Goal: Book appointment/travel/reservation

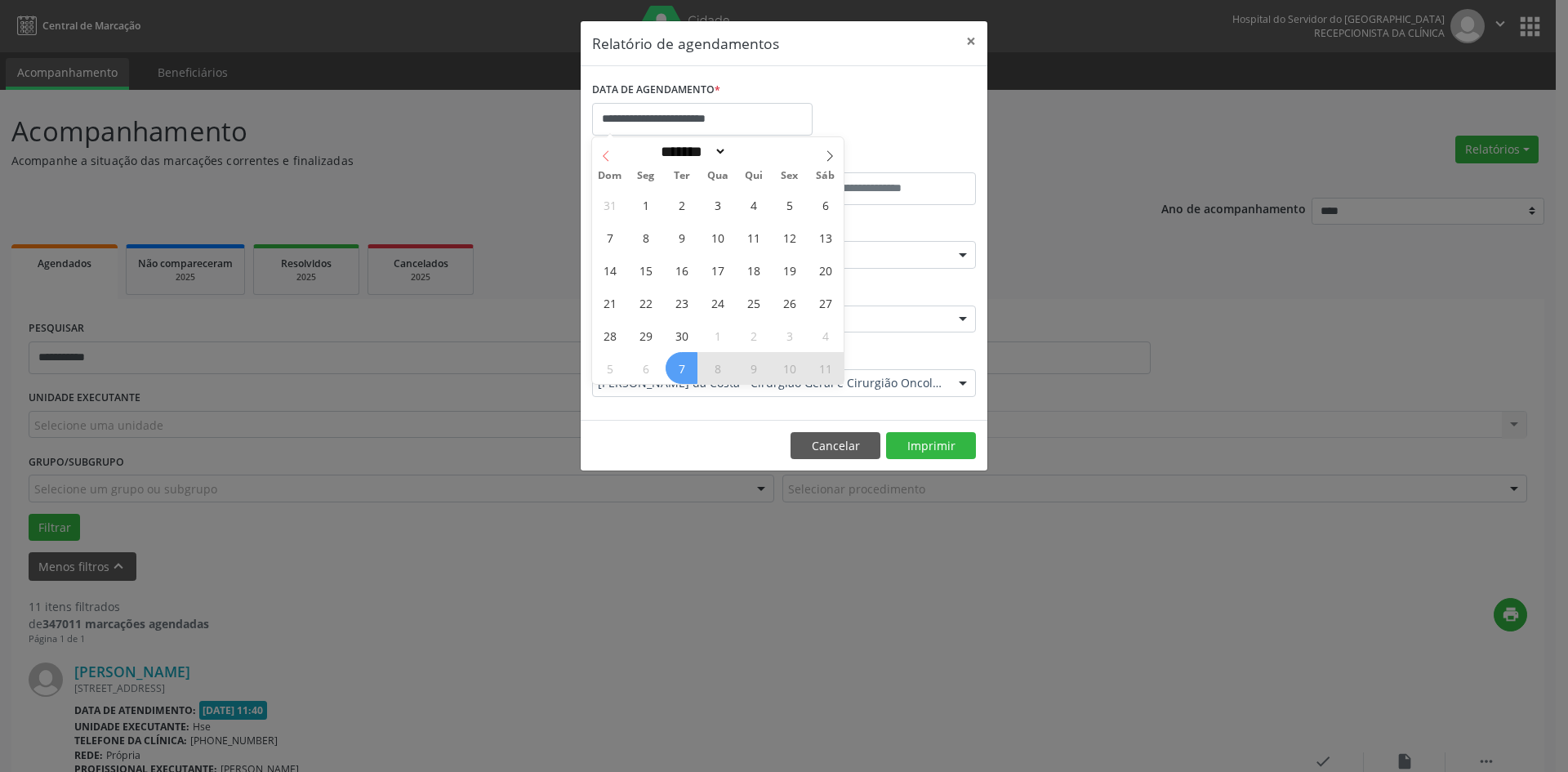
click at [609, 152] on icon at bounding box center [606, 156] width 11 height 11
click at [824, 154] on icon at bounding box center [830, 156] width 11 height 11
select select "*"
click at [647, 205] on span "1" at bounding box center [646, 205] width 32 height 32
type input "**********"
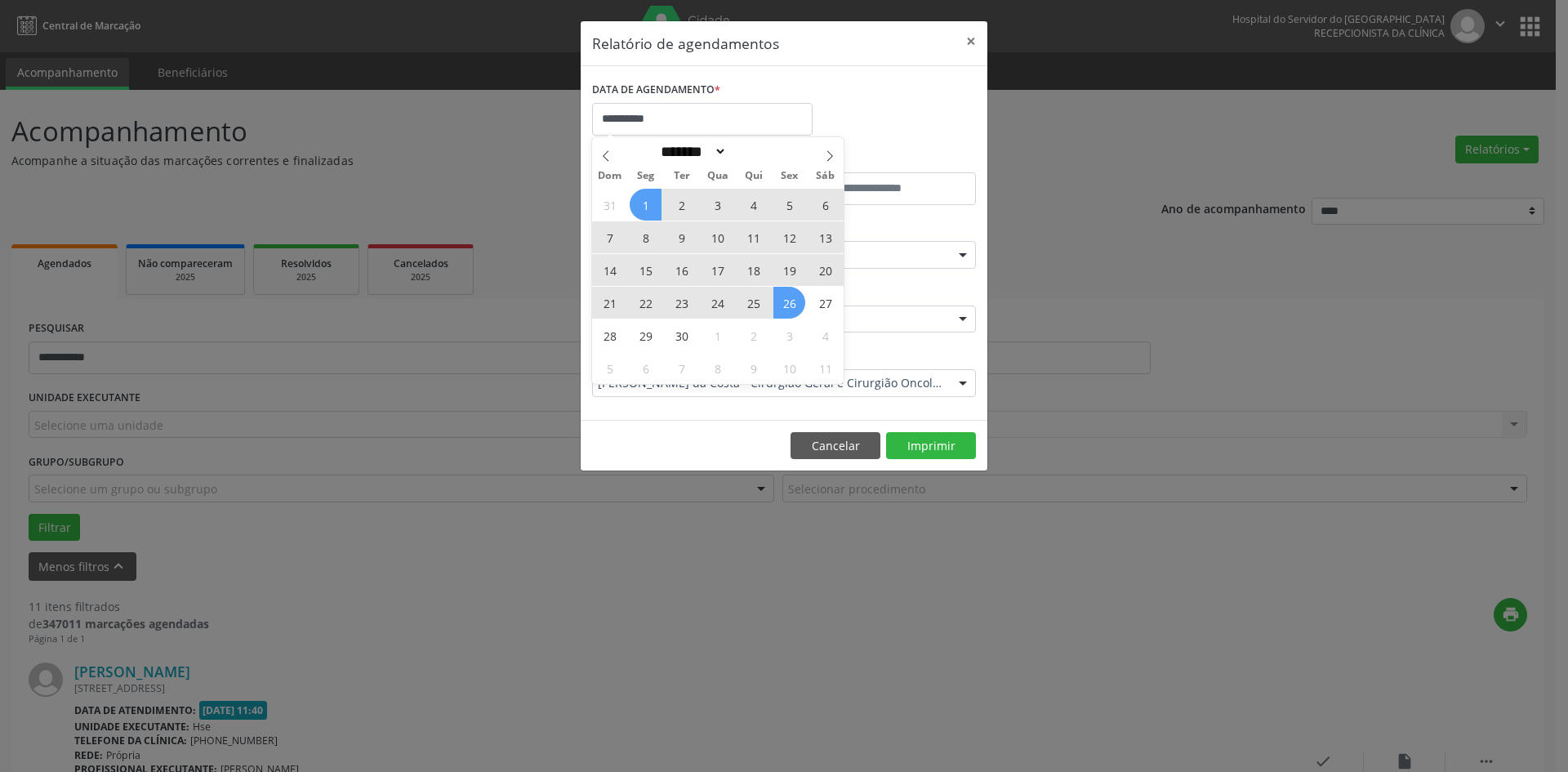
click at [785, 299] on span "26" at bounding box center [789, 302] width 32 height 32
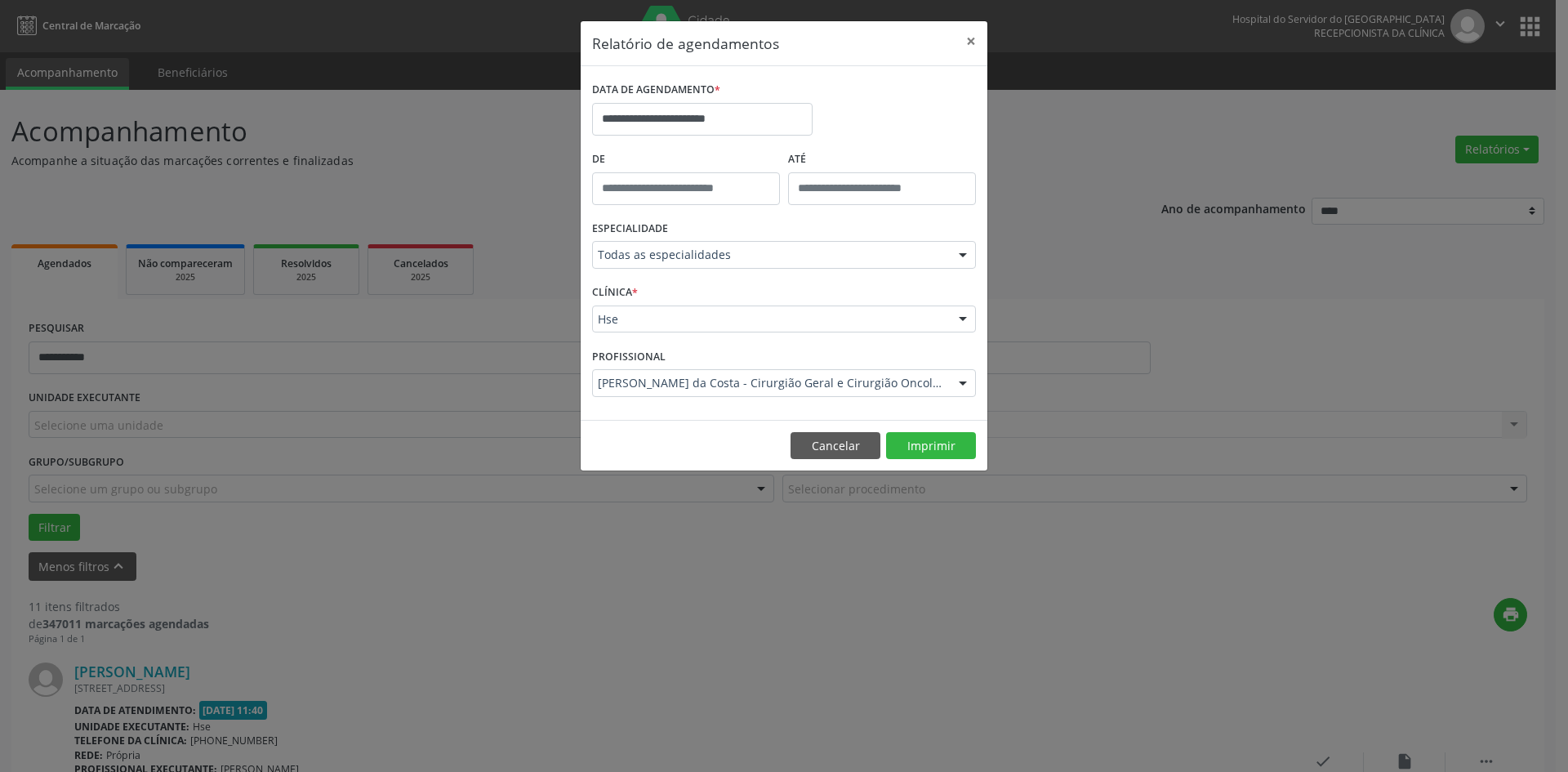
click at [697, 267] on div "Todas as especialidades" at bounding box center [784, 254] width 384 height 27
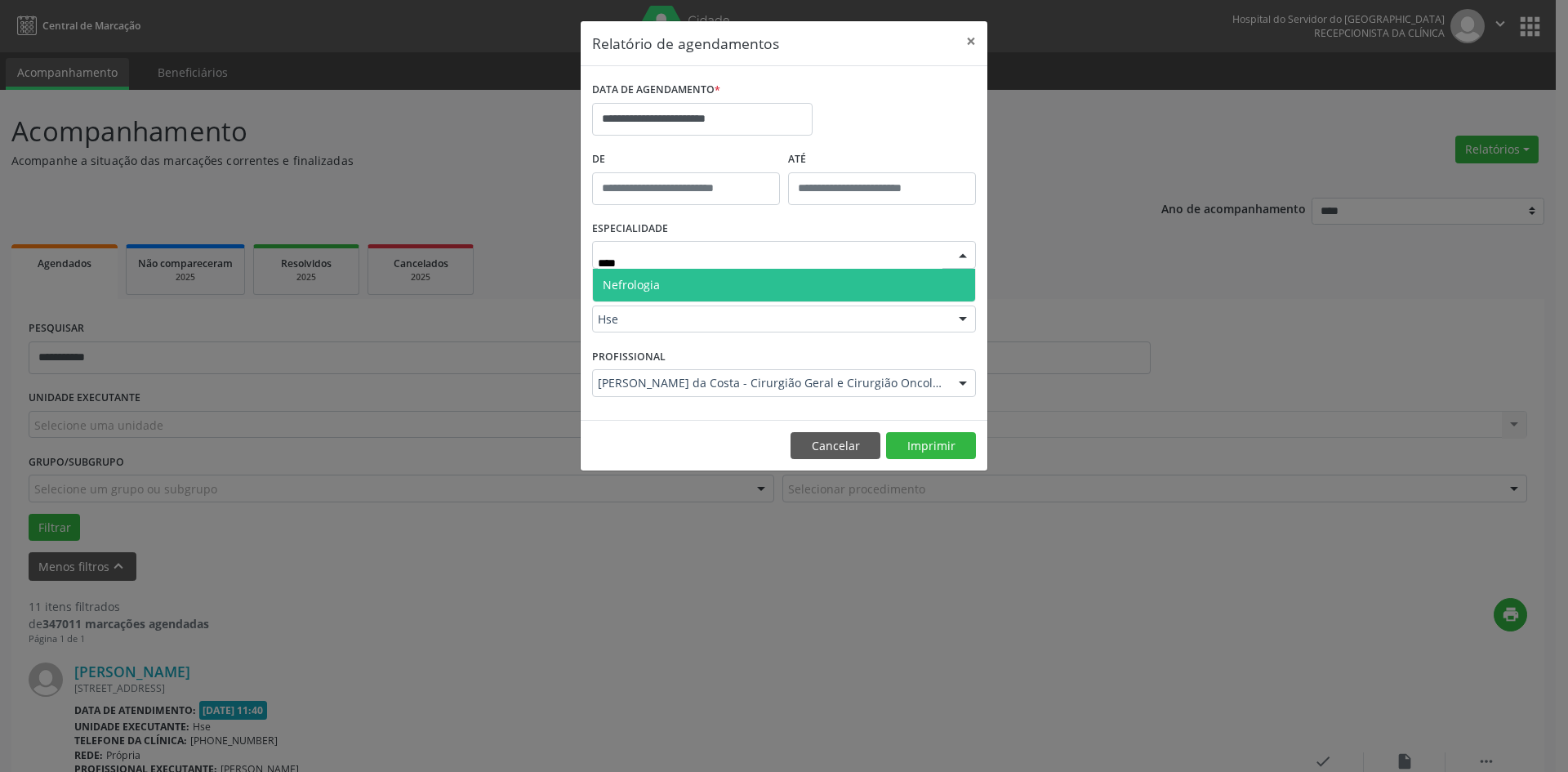
type input "*****"
click at [687, 286] on span "Nefrologia" at bounding box center [784, 284] width 382 height 33
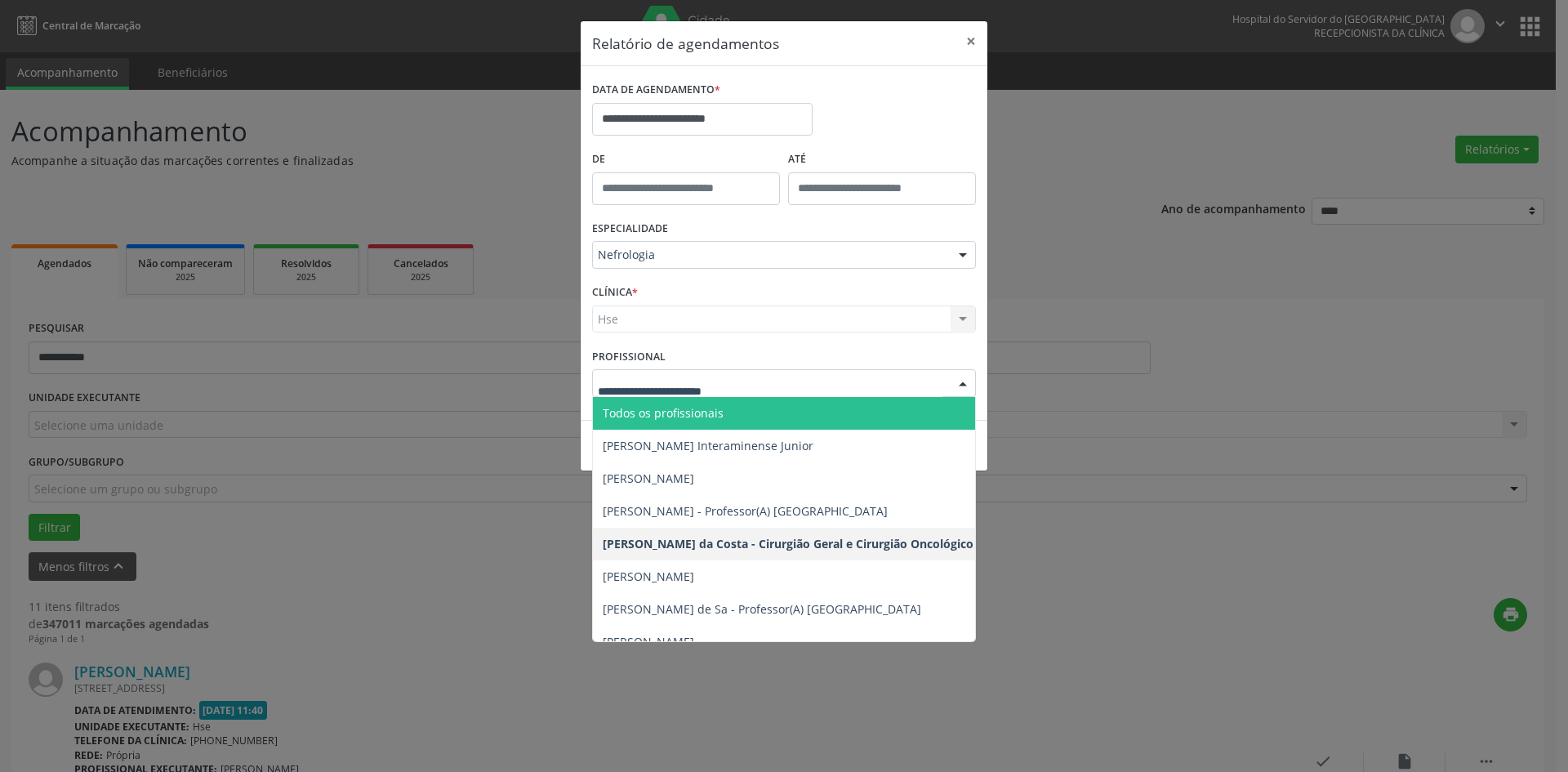
click at [714, 414] on span "Todos os profissionais" at bounding box center [663, 413] width 121 height 15
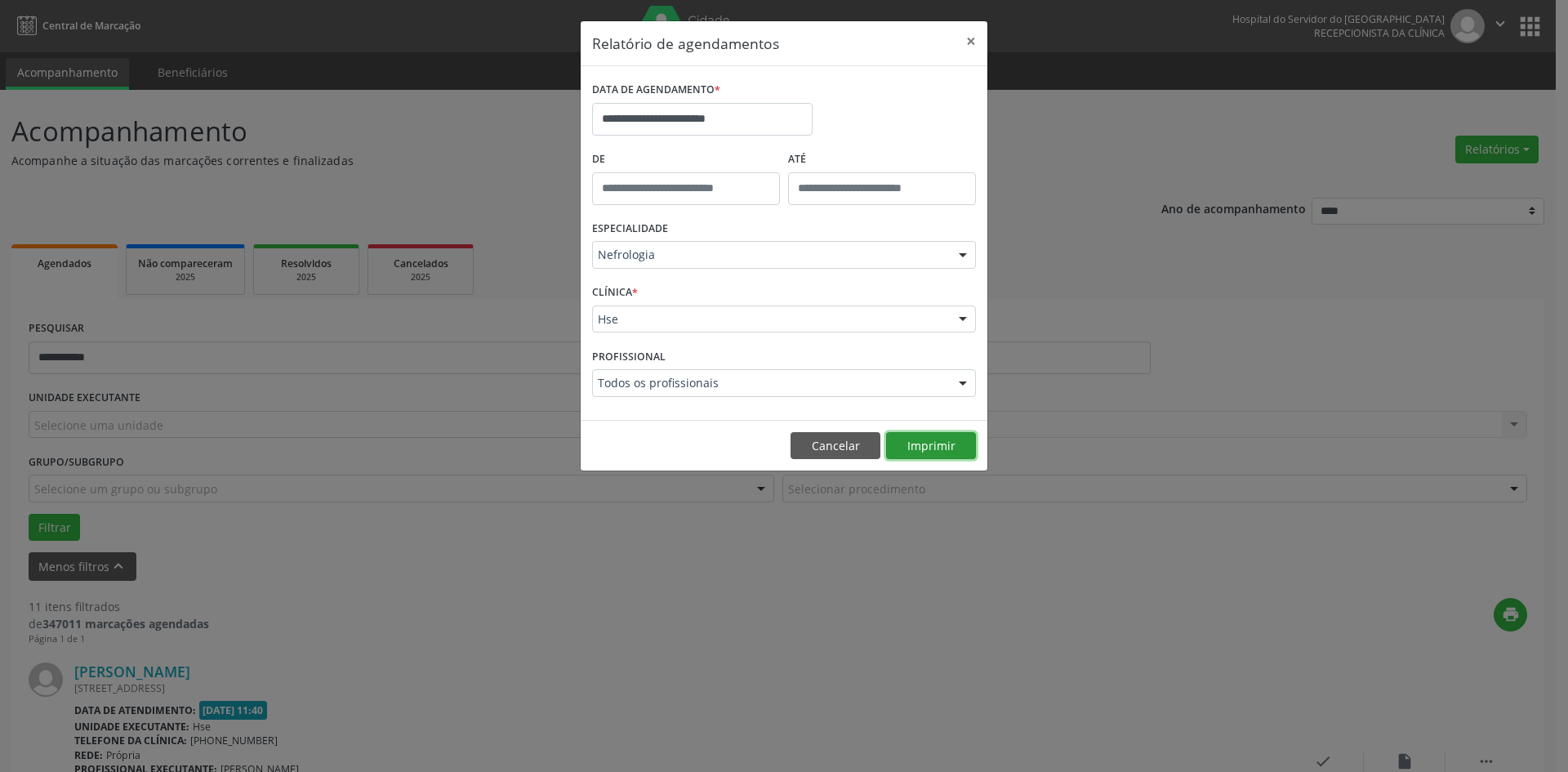
click at [927, 450] on button "Imprimir" at bounding box center [931, 445] width 90 height 27
